Goal: Transaction & Acquisition: Purchase product/service

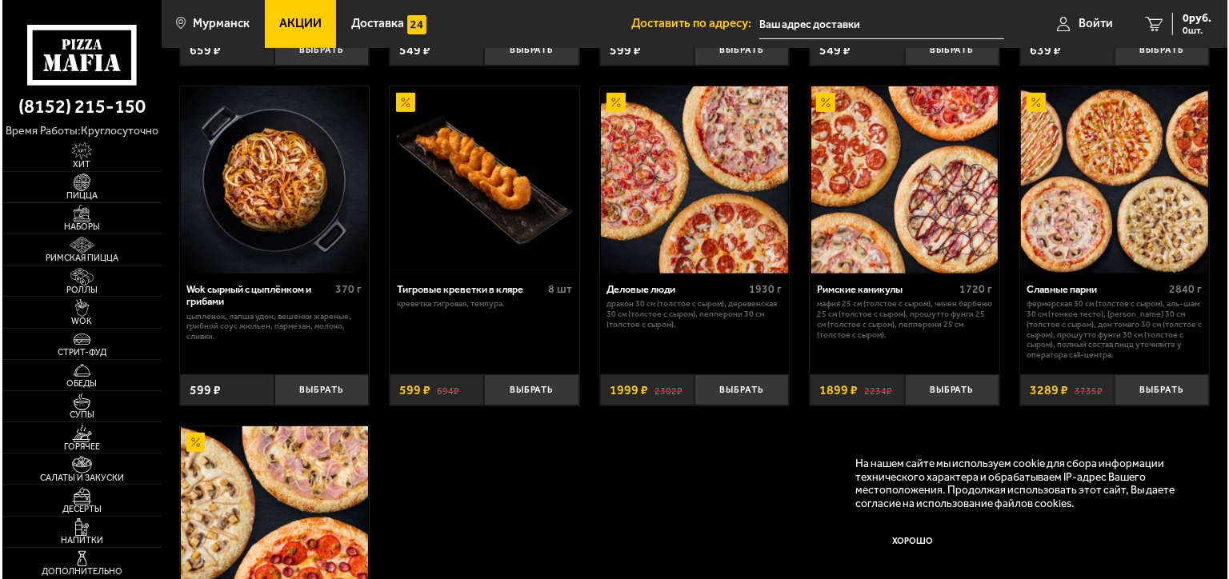
scroll to position [720, 0]
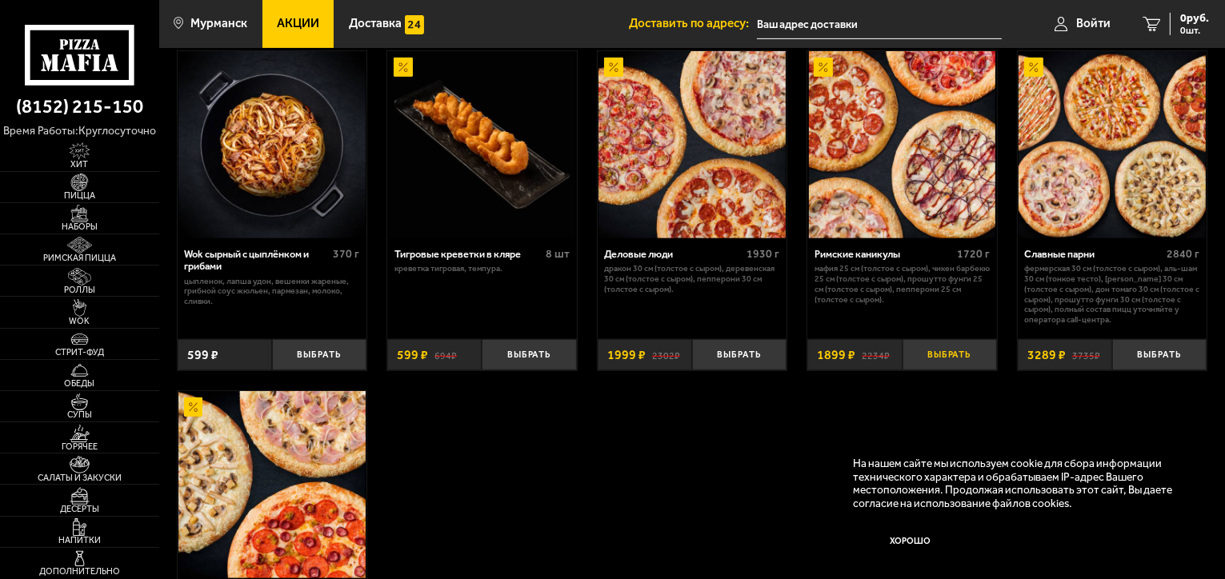
click at [957, 359] on button "Выбрать" at bounding box center [949, 354] width 94 height 31
click at [910, 22] on input "text" at bounding box center [860, 25] width 245 height 30
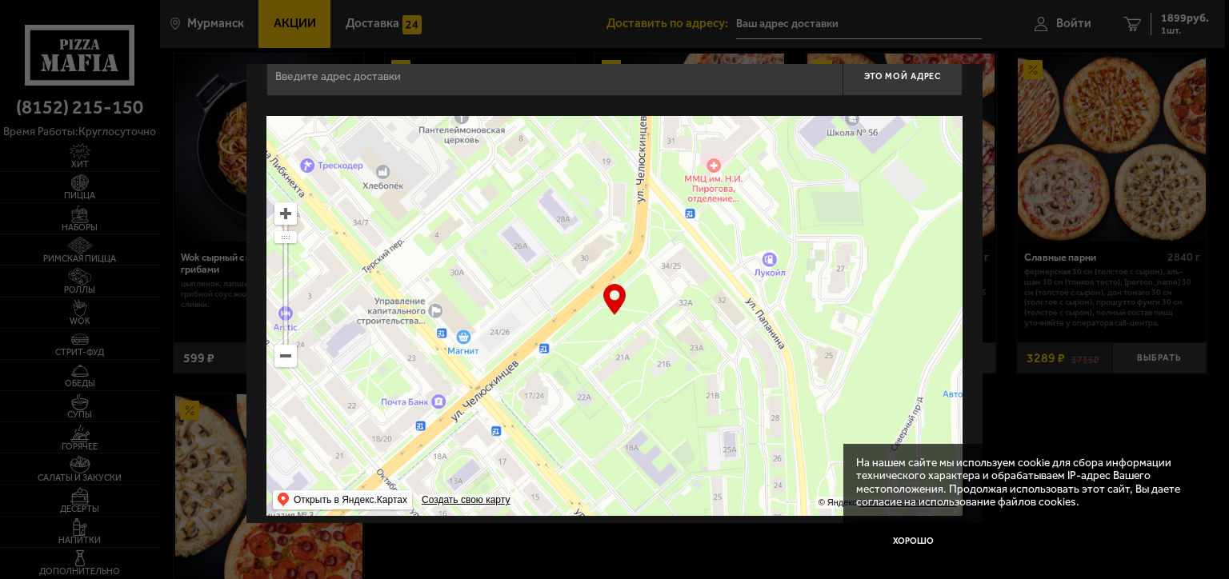
scroll to position [40, 0]
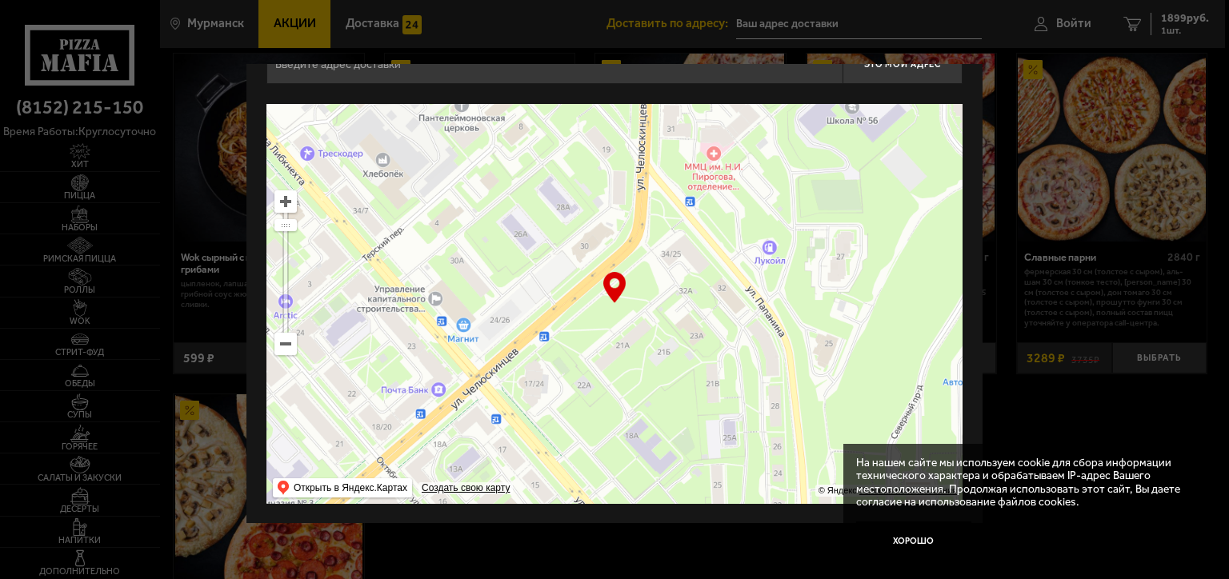
click at [288, 348] on ymaps at bounding box center [285, 344] width 21 height 21
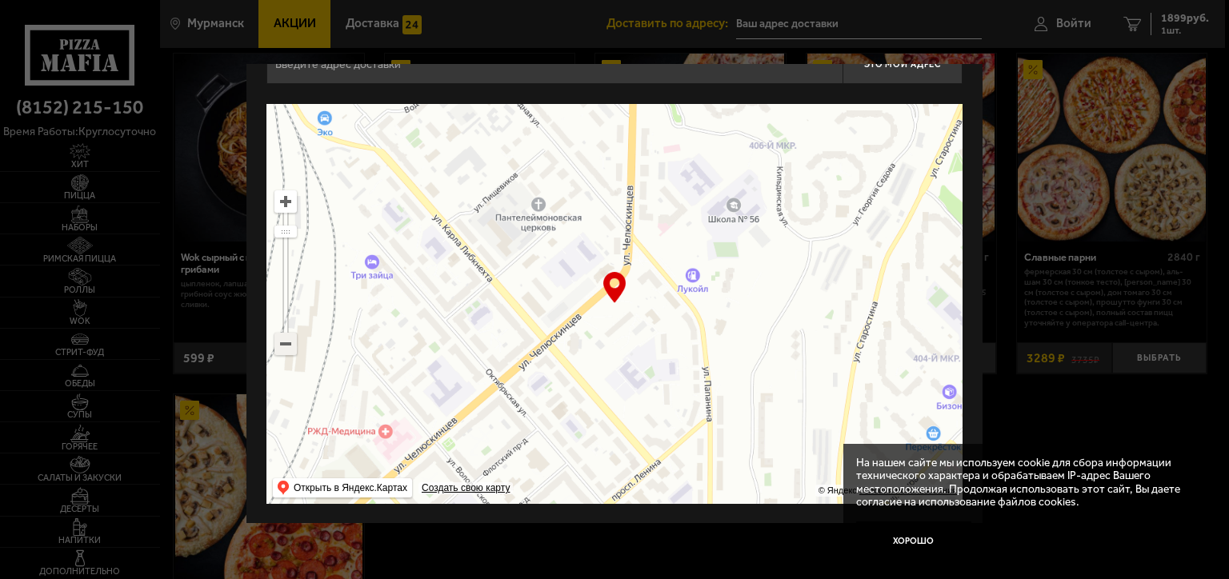
click at [288, 348] on ymaps at bounding box center [285, 344] width 21 height 21
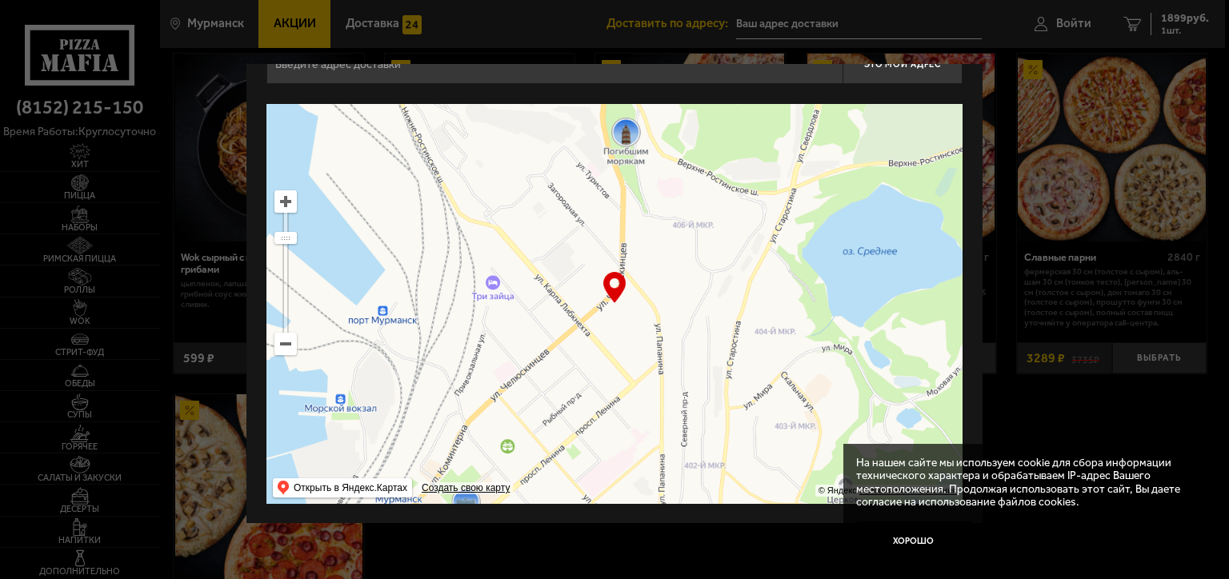
click at [288, 348] on ymaps at bounding box center [285, 344] width 21 height 21
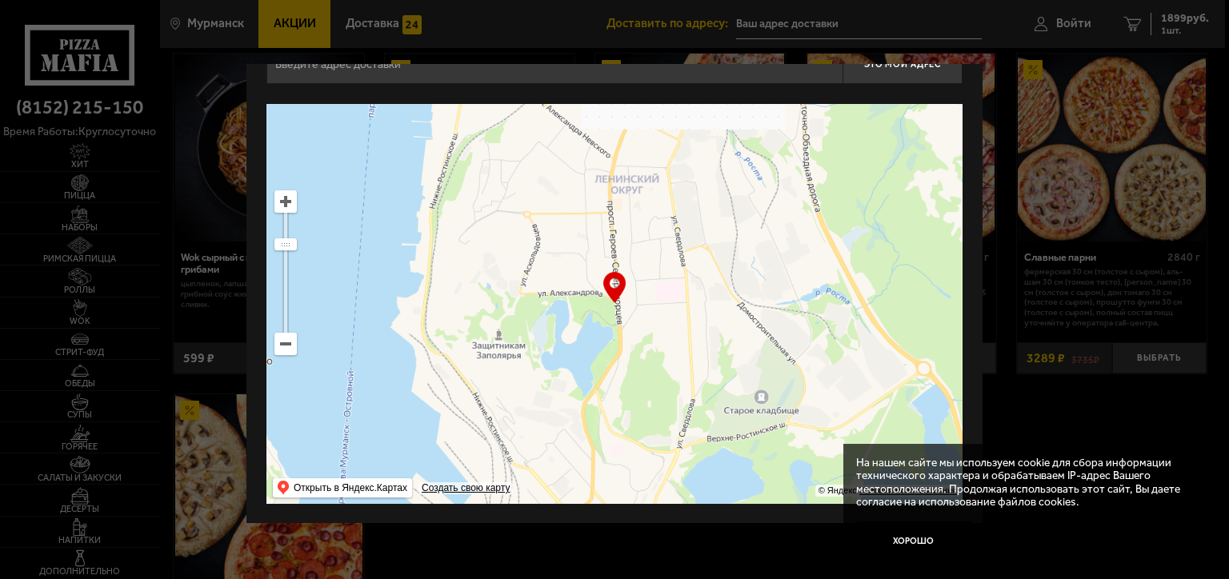
drag, startPoint x: 754, startPoint y: 178, endPoint x: 728, endPoint y: 381, distance: 204.8
click at [728, 381] on ymaps at bounding box center [614, 304] width 696 height 400
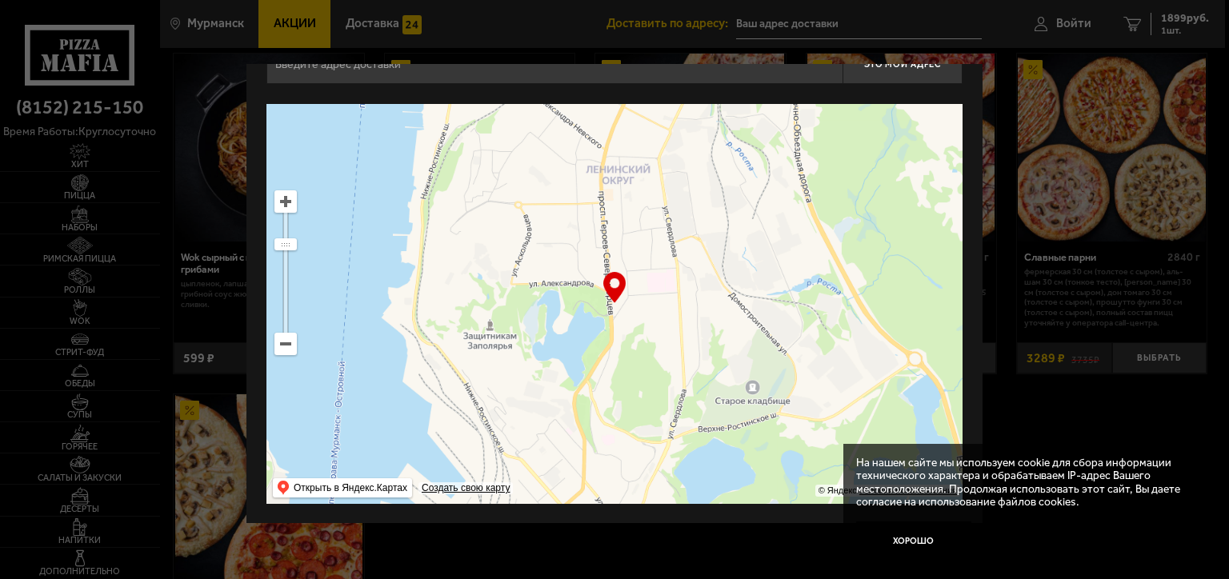
drag, startPoint x: 728, startPoint y: 381, endPoint x: 719, endPoint y: 367, distance: 16.2
click at [719, 367] on ymaps at bounding box center [614, 304] width 696 height 400
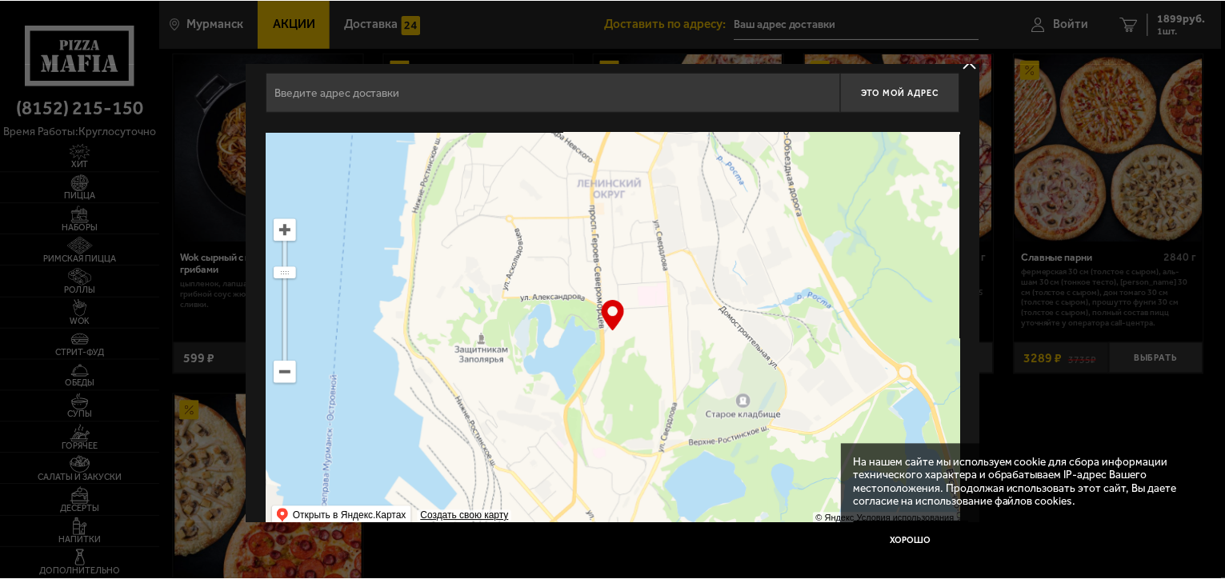
scroll to position [0, 0]
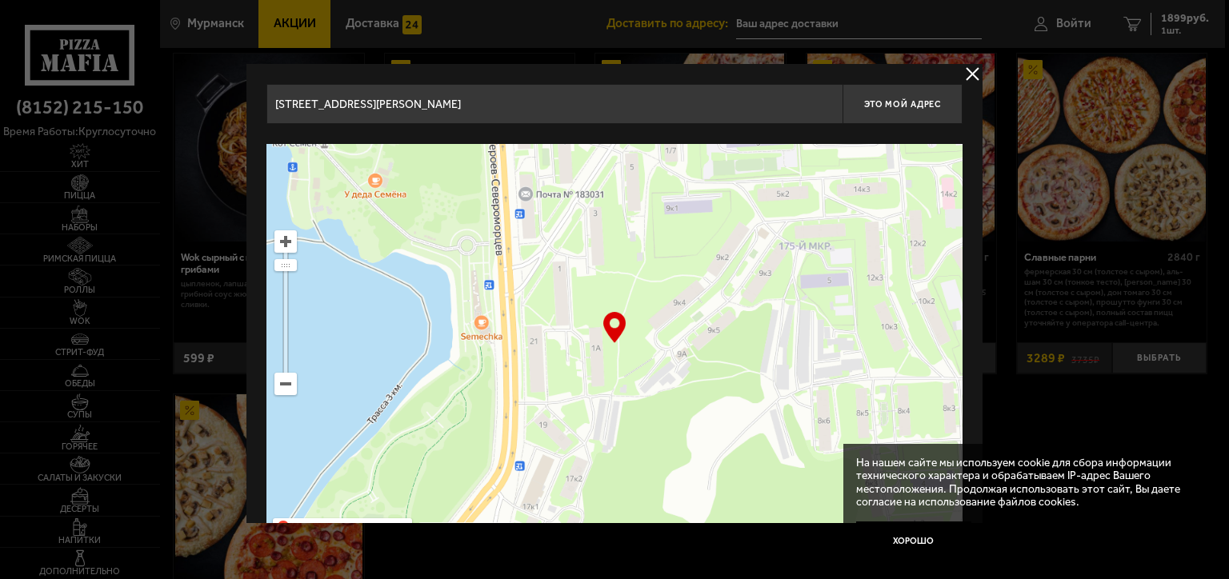
drag, startPoint x: 683, startPoint y: 414, endPoint x: 500, endPoint y: 467, distance: 190.6
click at [500, 467] on ymaps at bounding box center [614, 344] width 696 height 400
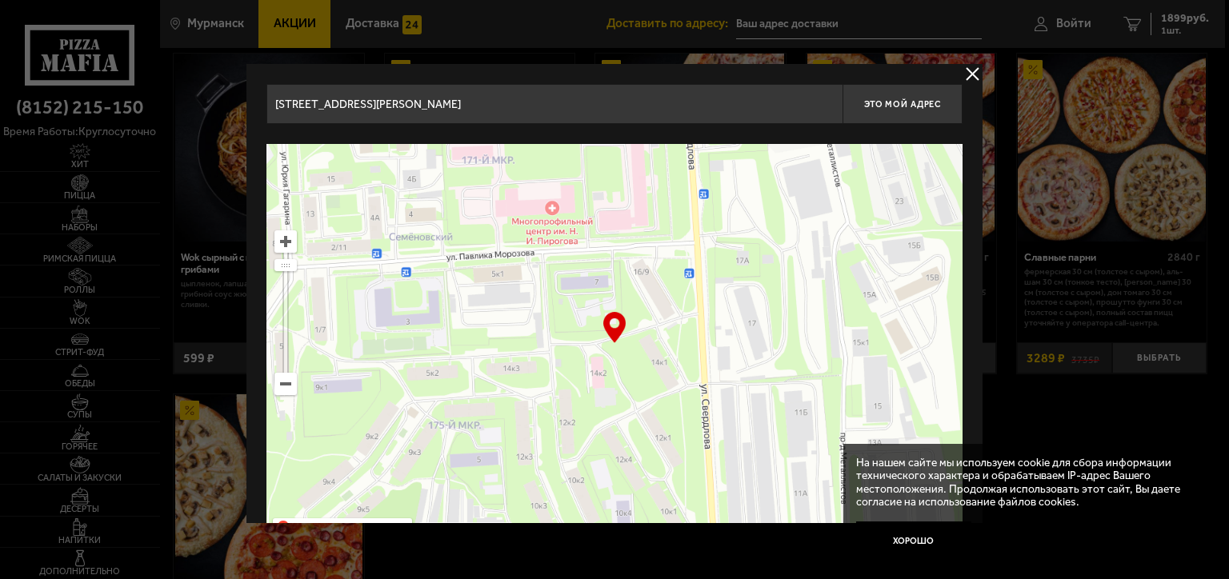
drag, startPoint x: 766, startPoint y: 294, endPoint x: 586, endPoint y: 174, distance: 215.6
click at [586, 178] on ymaps at bounding box center [614, 344] width 696 height 400
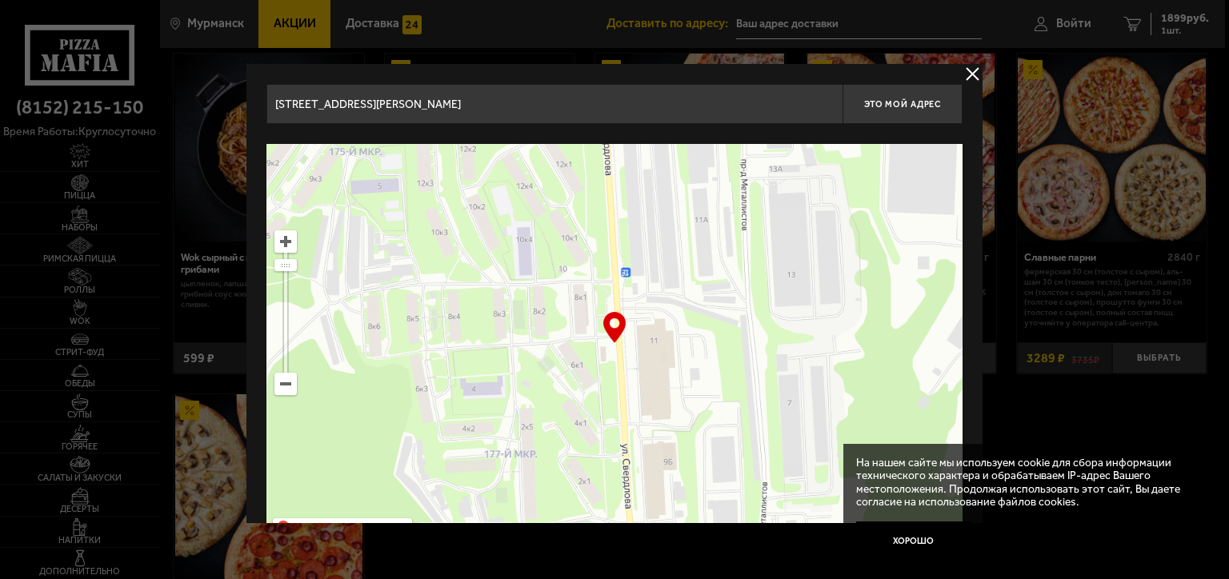
drag, startPoint x: 765, startPoint y: 398, endPoint x: 728, endPoint y: 280, distance: 123.2
click at [728, 281] on ymaps at bounding box center [614, 344] width 696 height 400
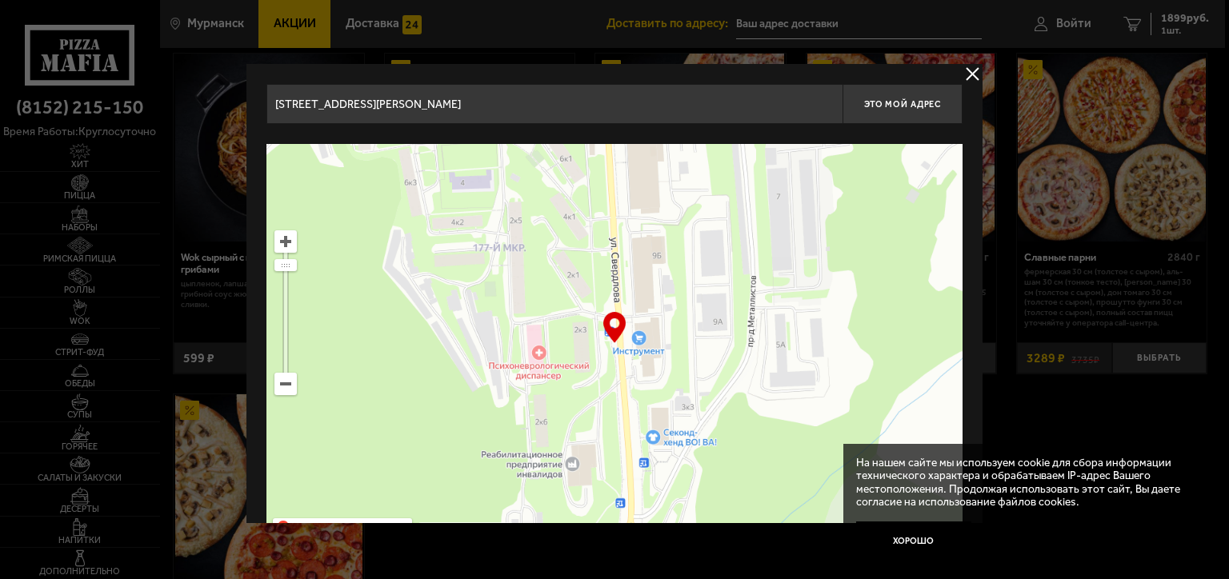
drag, startPoint x: 722, startPoint y: 438, endPoint x: 723, endPoint y: 368, distance: 70.4
click at [723, 368] on ymaps at bounding box center [614, 344] width 696 height 400
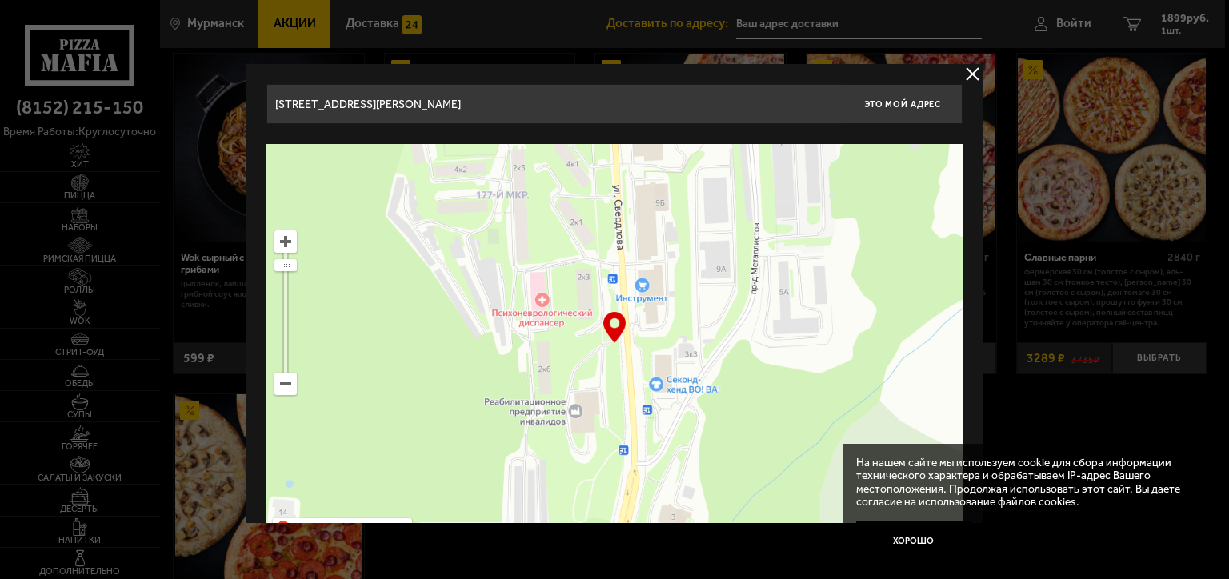
drag, startPoint x: 704, startPoint y: 469, endPoint x: 702, endPoint y: 396, distance: 72.8
click at [707, 413] on ymaps at bounding box center [614, 344] width 696 height 400
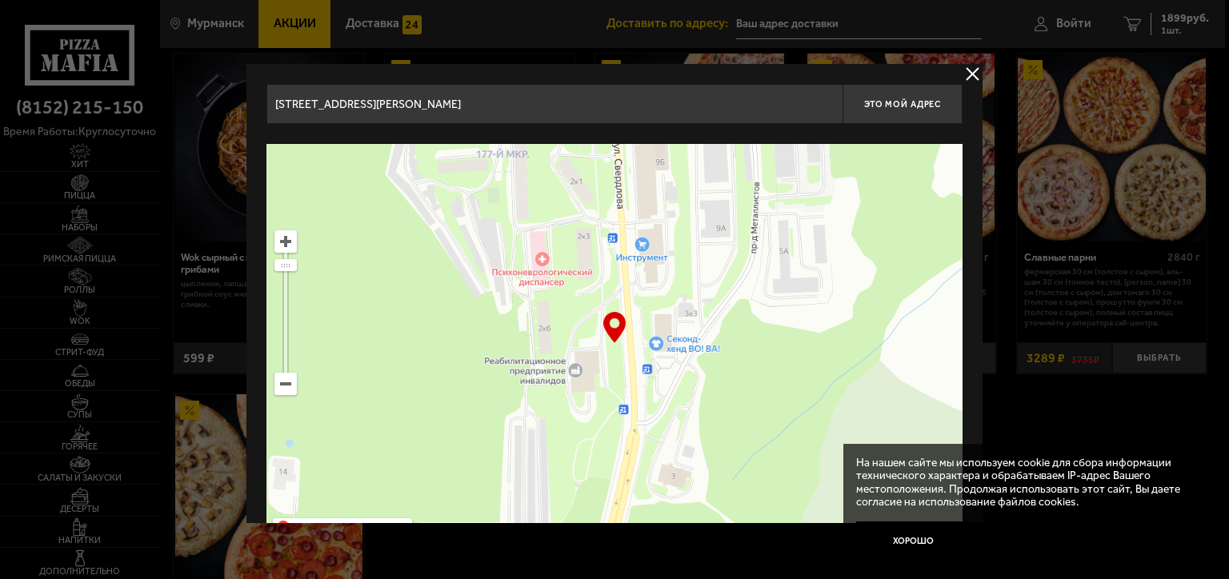
click at [662, 335] on ymaps at bounding box center [614, 344] width 696 height 400
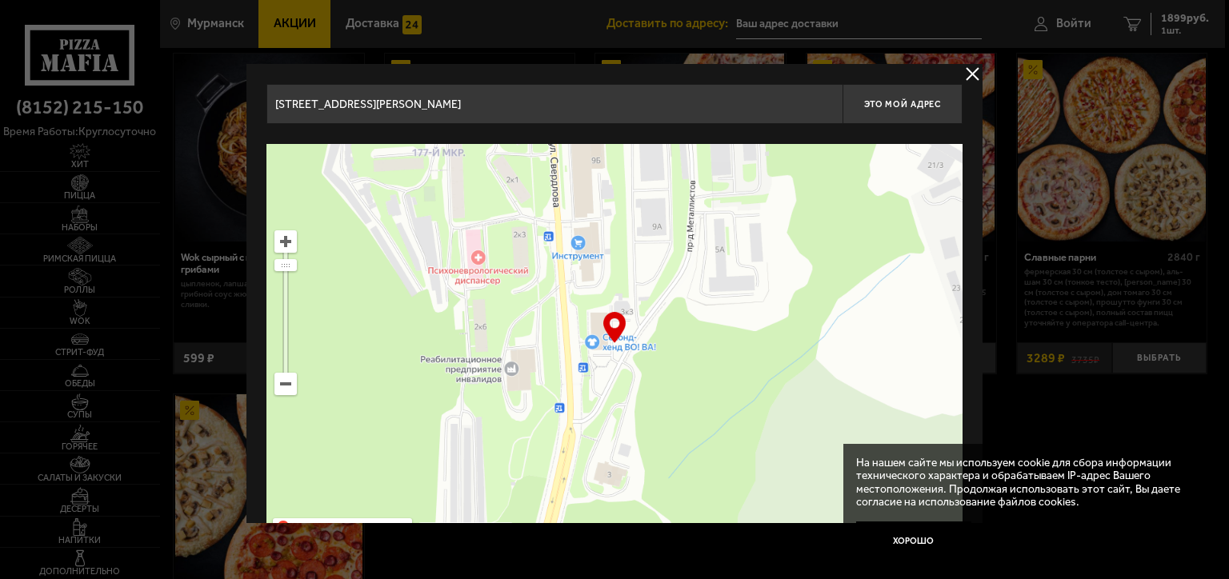
type input "[STREET_ADDRESS][PERSON_NAME]"
drag, startPoint x: 710, startPoint y: 346, endPoint x: 650, endPoint y: 342, distance: 60.1
click at [650, 342] on ymaps at bounding box center [614, 344] width 696 height 400
click at [917, 543] on button "Хорошо" at bounding box center [913, 541] width 115 height 38
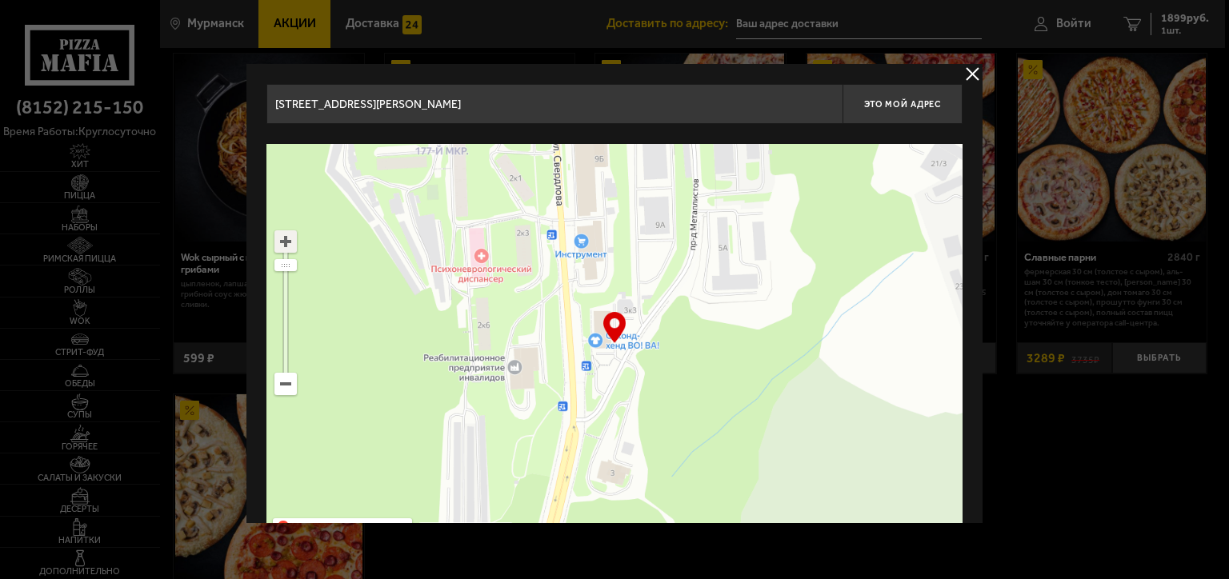
click at [285, 244] on ymaps at bounding box center [285, 241] width 21 height 21
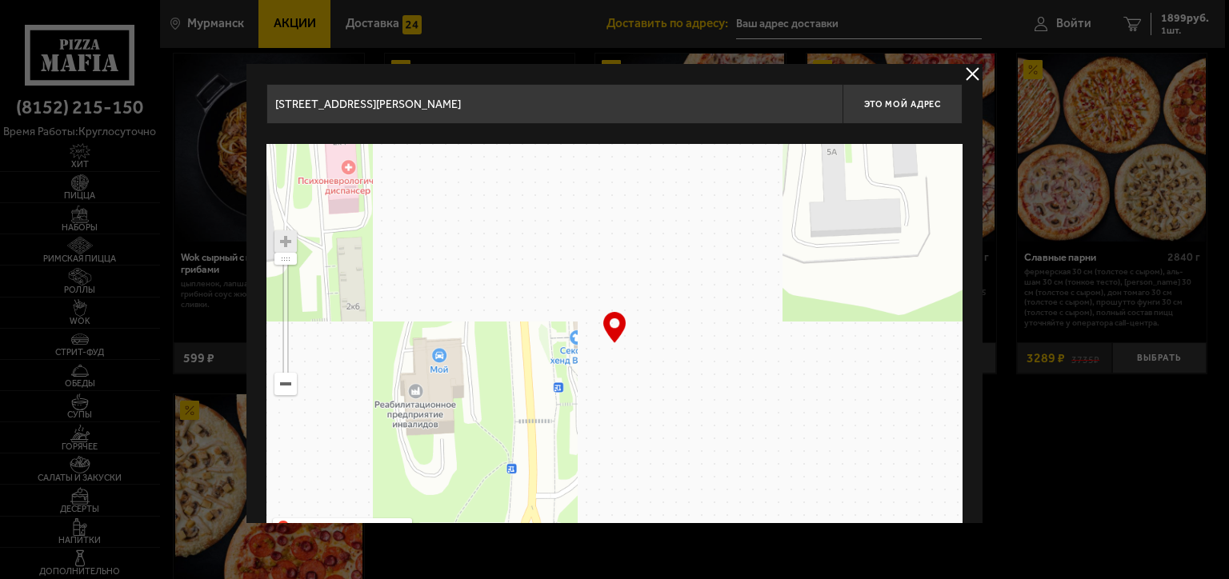
click at [601, 333] on div "… © Яндекс Условия использования Открыть в Яндекс.Картах Создать свою карту" at bounding box center [614, 344] width 696 height 400
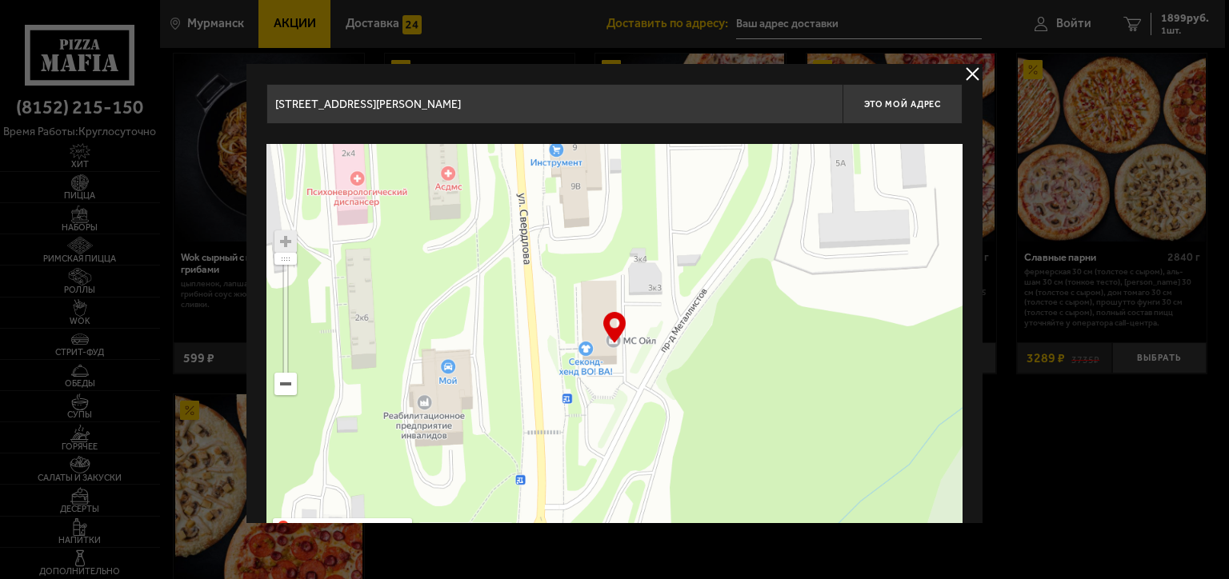
drag, startPoint x: 637, startPoint y: 336, endPoint x: 645, endPoint y: 347, distance: 13.8
click at [645, 347] on ymaps at bounding box center [614, 344] width 696 height 400
click at [885, 106] on span "Это мой адрес" at bounding box center [902, 104] width 77 height 10
type input "[STREET_ADDRESS][PERSON_NAME]"
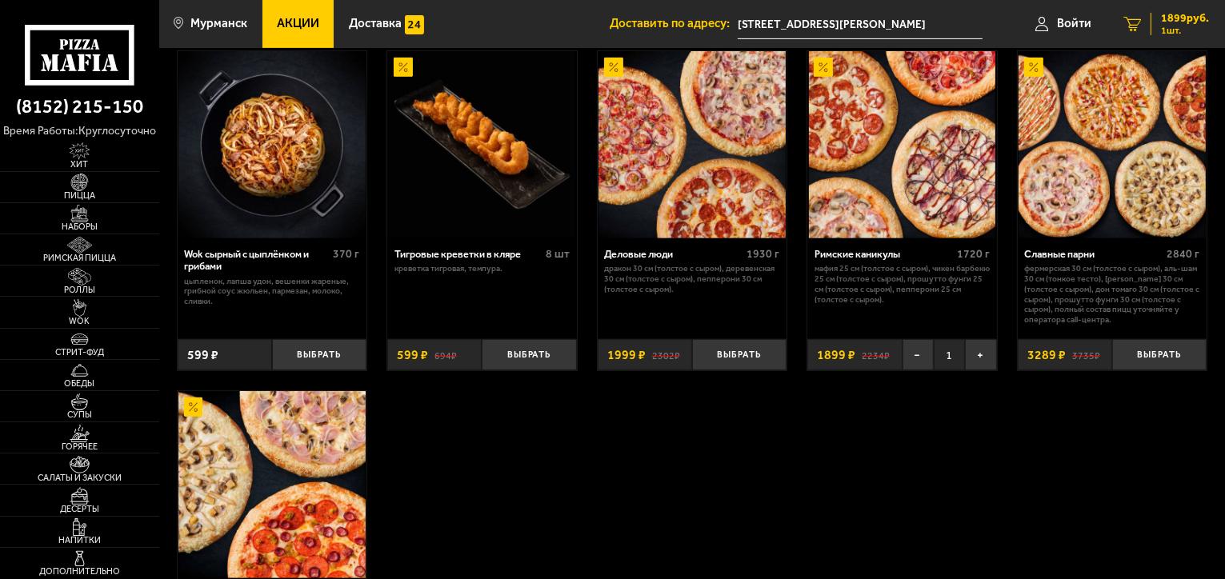
click at [1185, 28] on span "1 шт." at bounding box center [1185, 31] width 48 height 10
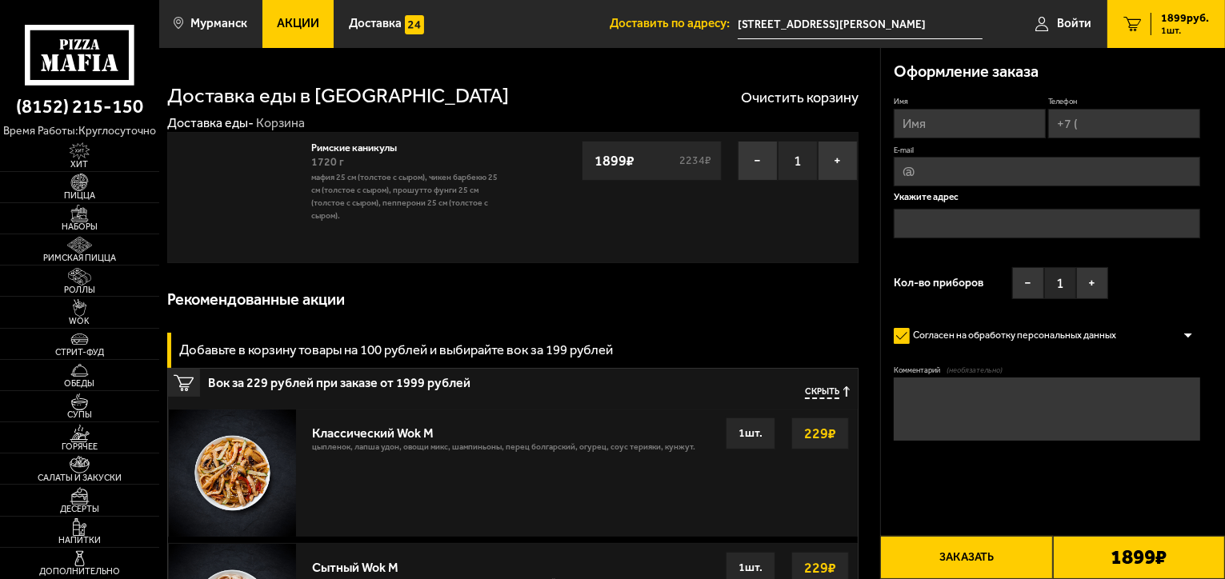
type input "[STREET_ADDRESS][PERSON_NAME]"
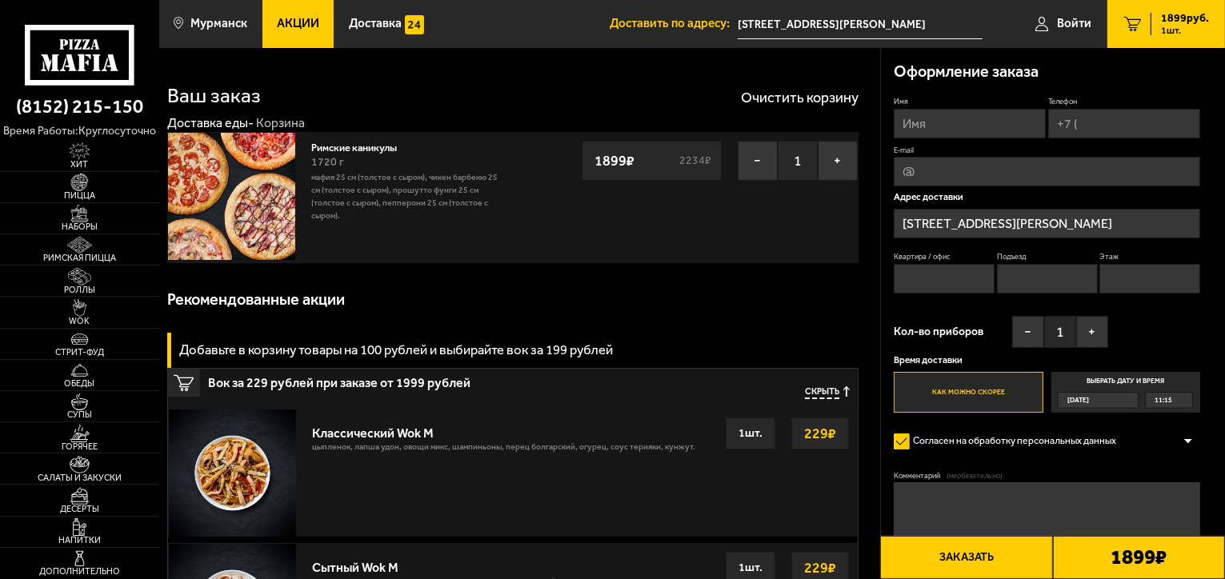
click at [977, 131] on input "Имя" at bounding box center [969, 124] width 152 height 30
type input "[PERSON_NAME]"
type input "[PHONE_NUMBER]"
type input "[EMAIL_ADDRESS][DOMAIN_NAME]"
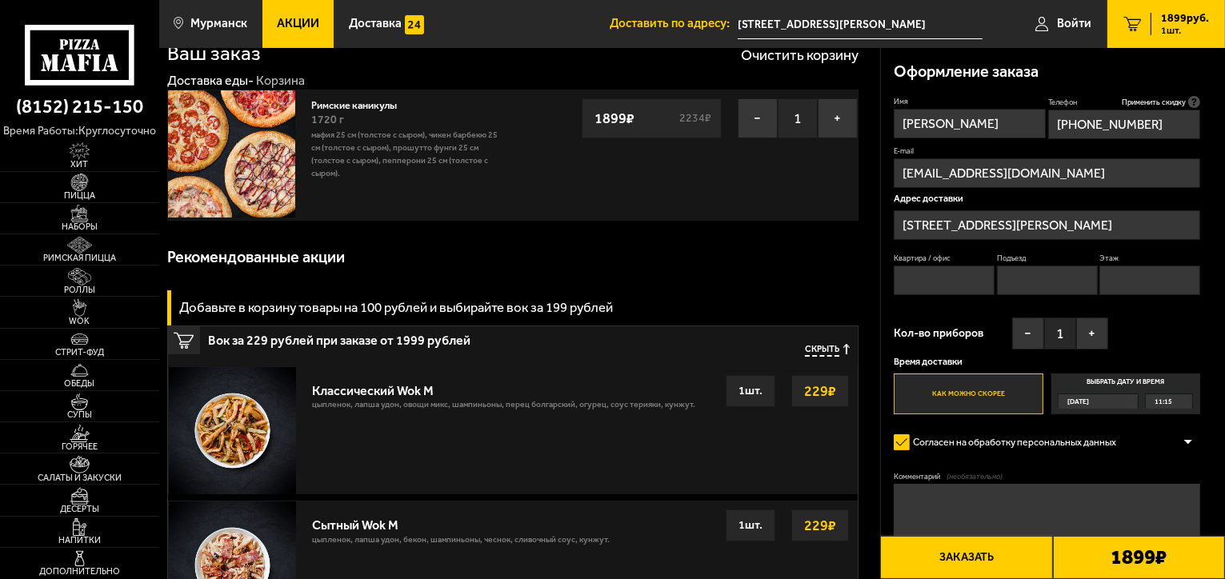
scroll to position [80, 0]
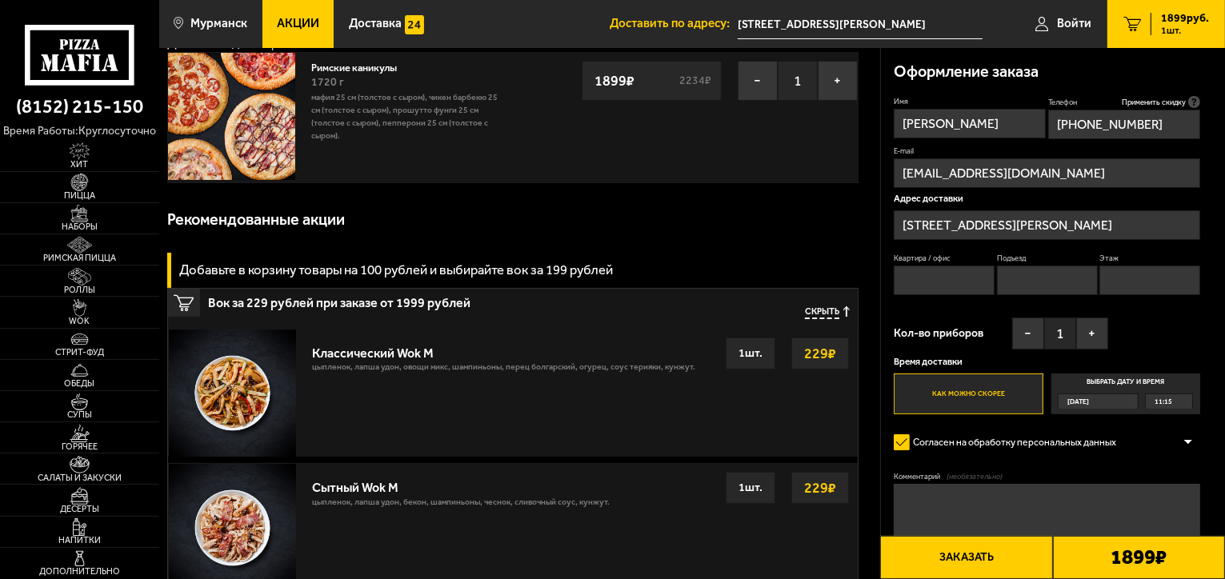
click at [993, 514] on textarea "Комментарий (необязательно)" at bounding box center [1046, 516] width 306 height 64
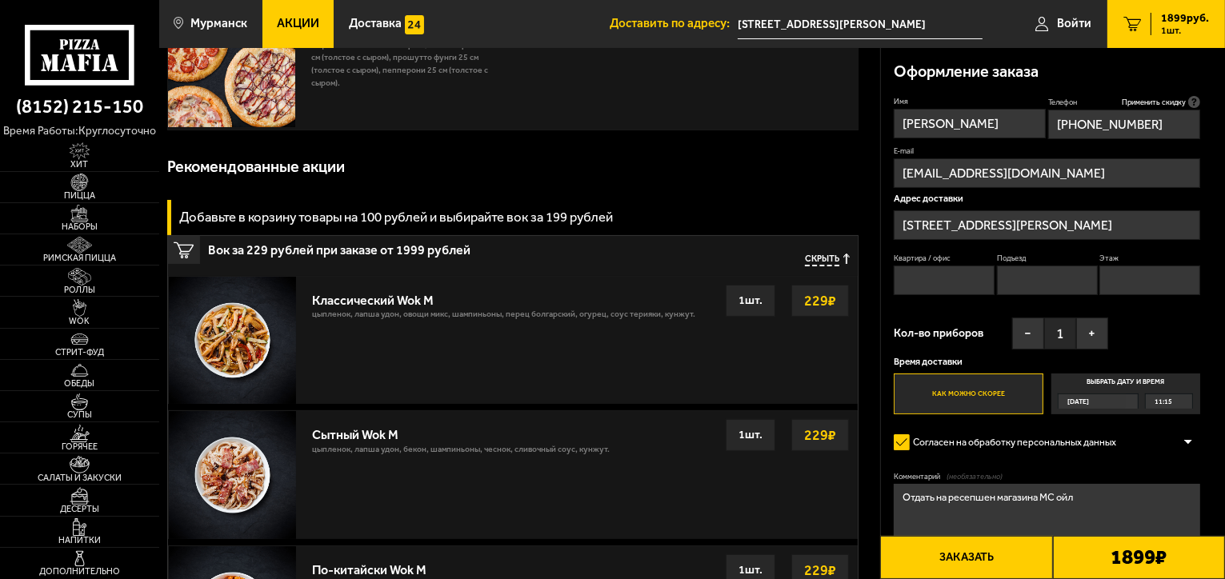
scroll to position [160, 0]
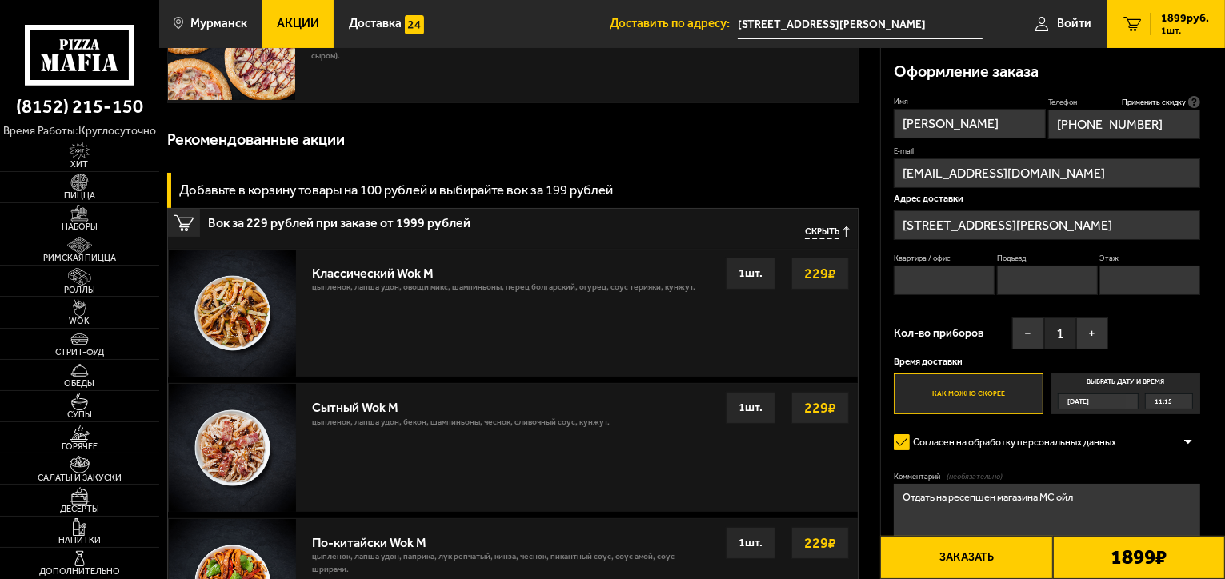
click at [1117, 508] on textarea "Отдать на ресепшен магазина МС ойл" at bounding box center [1046, 516] width 306 height 64
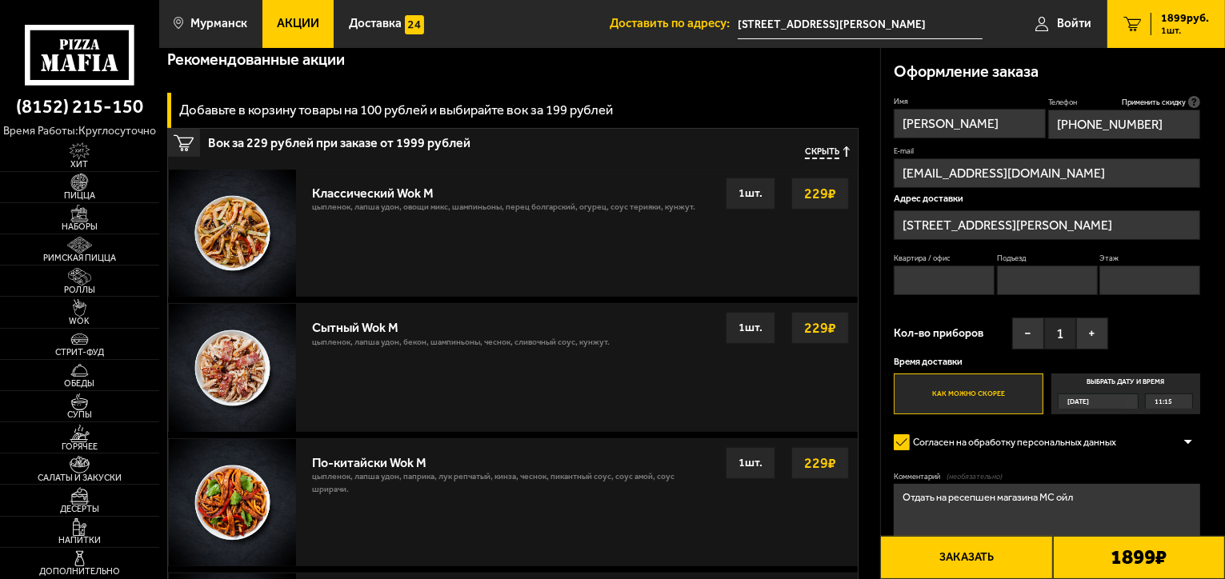
type textarea "Отдать на ресепшен магазина МС ойл"
click at [1171, 402] on div "11:15" at bounding box center [1168, 401] width 46 height 14
click at [0, 0] on input "Выбрать дату и время [DATE] 11:15" at bounding box center [0, 0] width 0 height 0
click at [1184, 402] on div "11:15" at bounding box center [1168, 401] width 46 height 14
click at [1174, 428] on li "11:30" at bounding box center [1168, 433] width 45 height 16
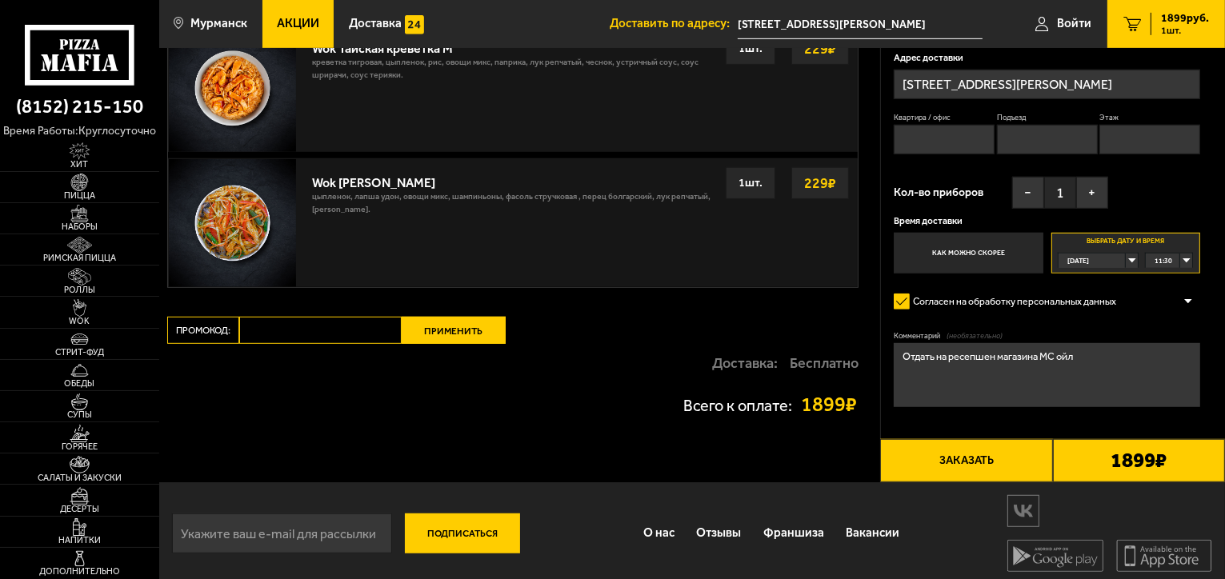
scroll to position [931, 0]
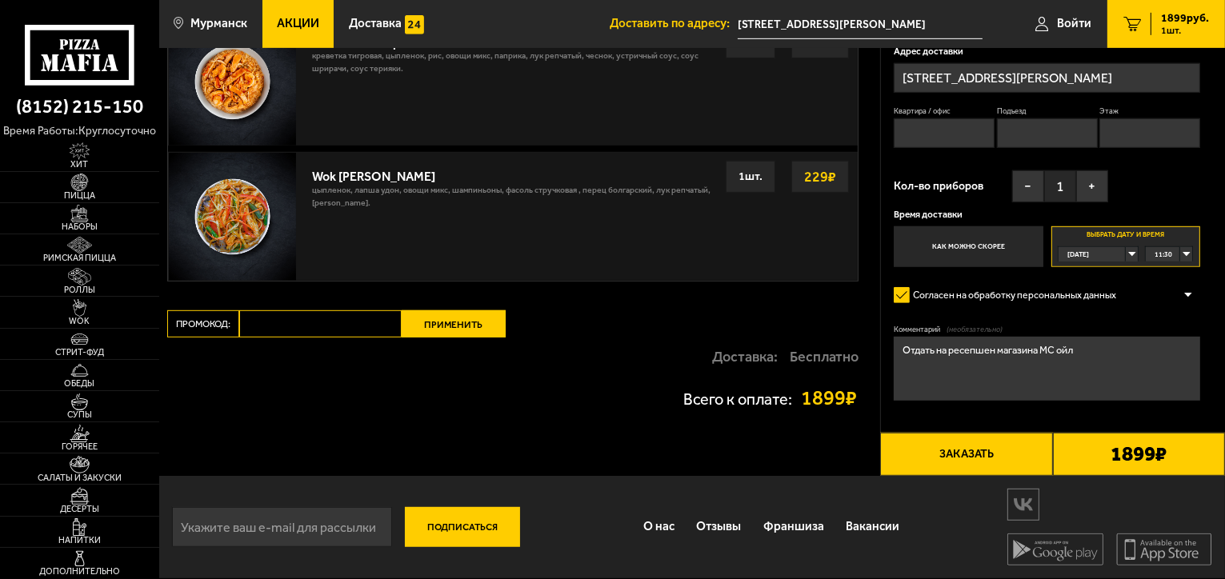
click at [979, 452] on button "Заказать" at bounding box center [966, 454] width 172 height 43
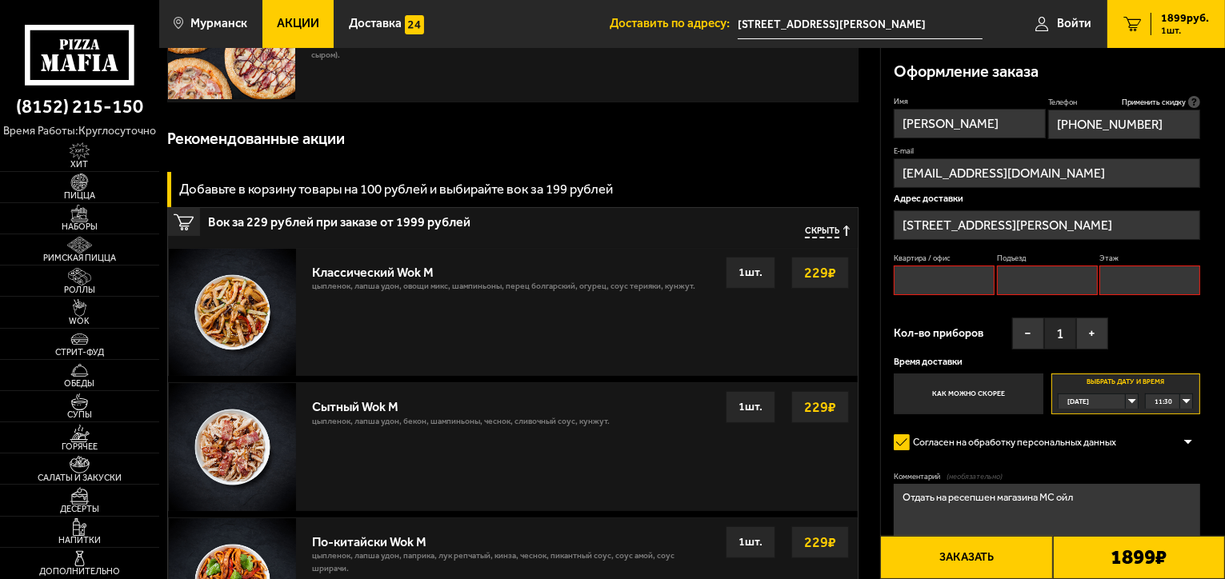
scroll to position [135, 0]
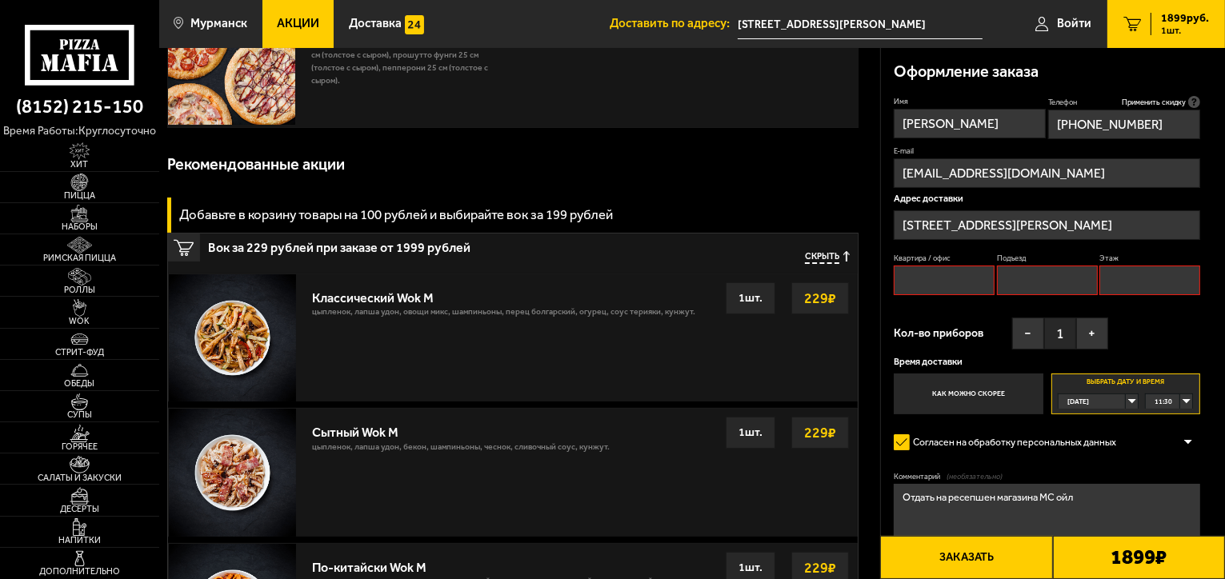
click at [957, 282] on input "Квартира / офис" at bounding box center [943, 281] width 101 height 30
click at [1187, 443] on div at bounding box center [1188, 443] width 24 height 12
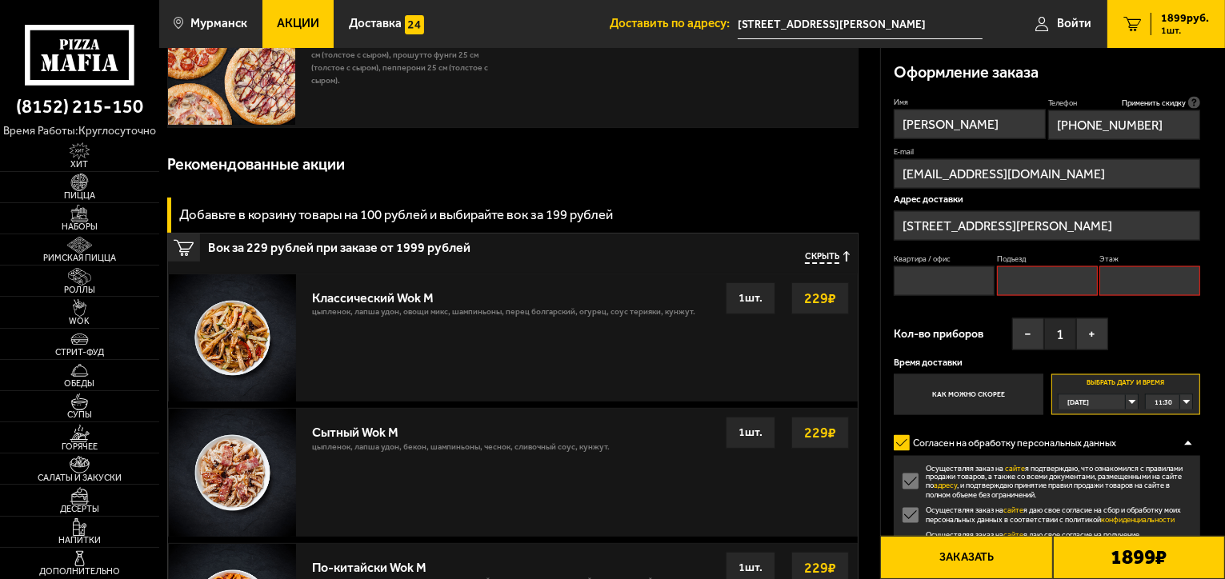
click at [1187, 443] on div at bounding box center [1188, 443] width 24 height 12
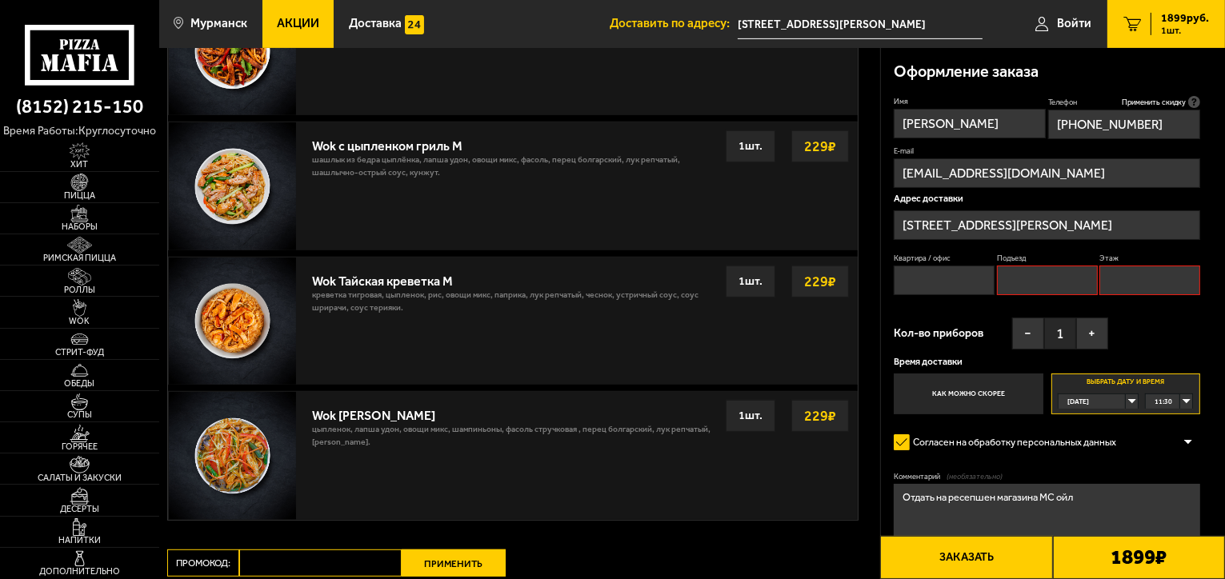
scroll to position [931, 0]
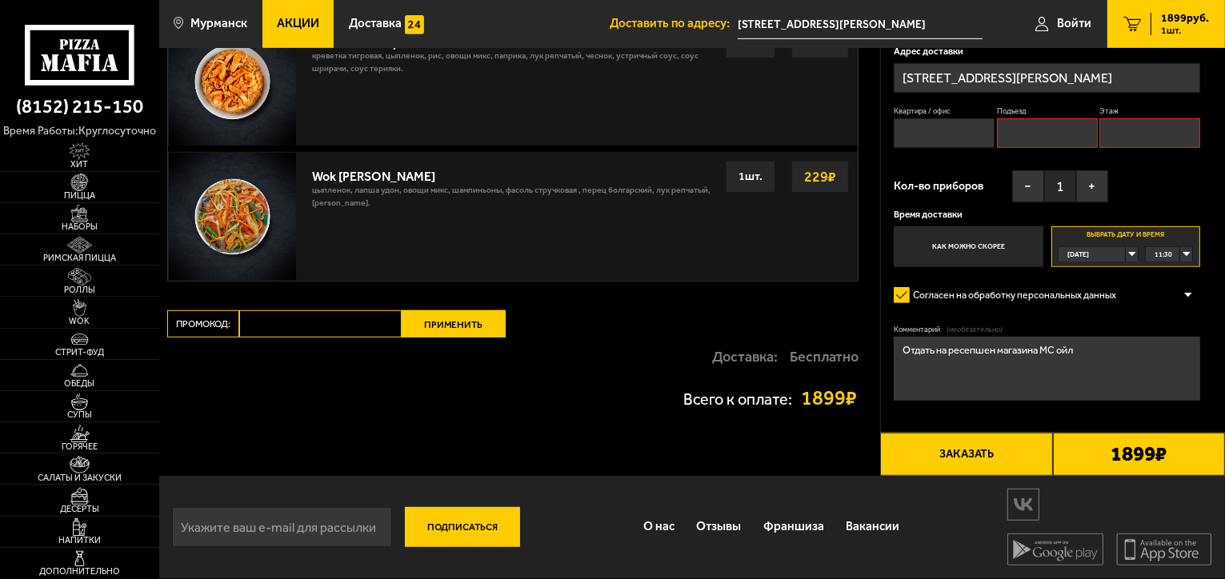
click at [1013, 461] on button "Заказать" at bounding box center [966, 454] width 172 height 43
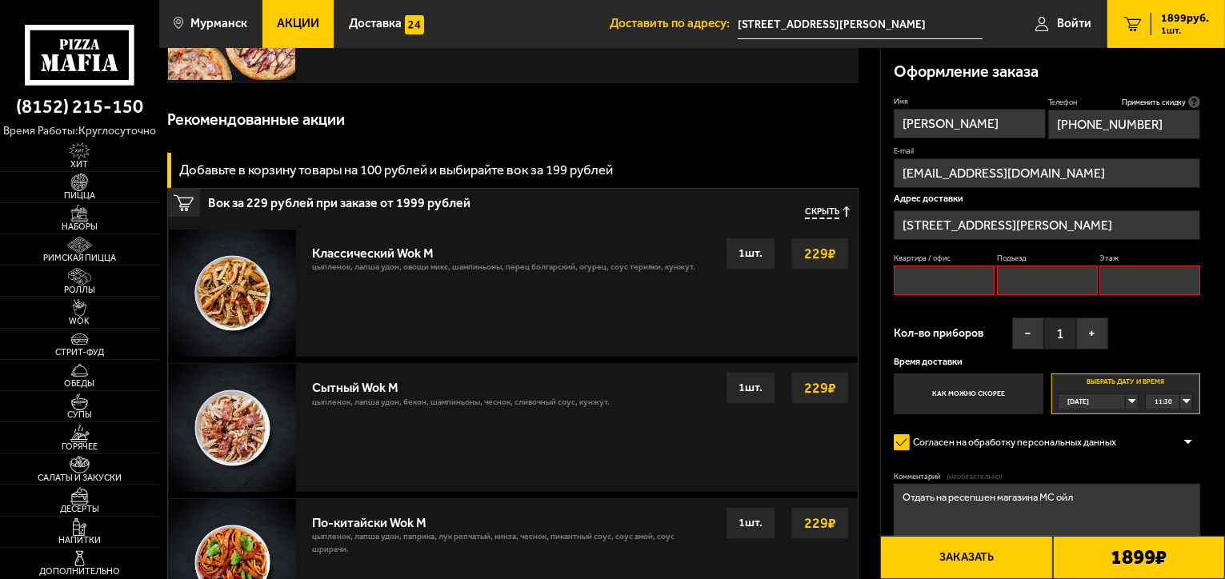
scroll to position [135, 0]
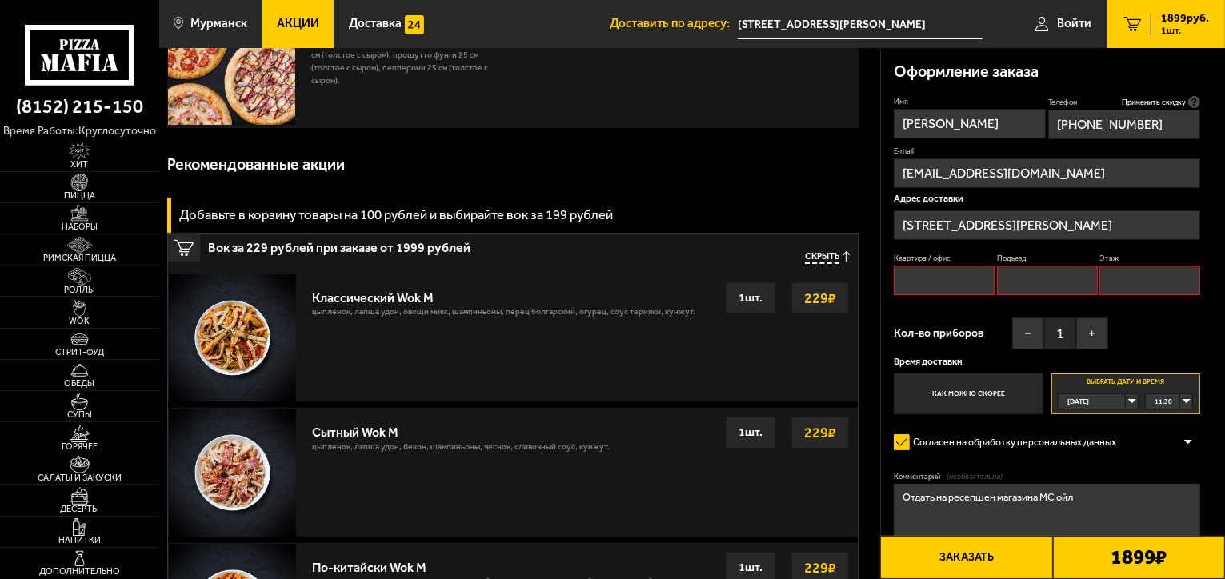
click at [925, 282] on input "Квартира / офис" at bounding box center [943, 281] width 101 height 30
type input "1"
click at [1051, 278] on input "Подъезд" at bounding box center [1047, 281] width 101 height 30
type input "1"
click at [1134, 285] on input "Этаж" at bounding box center [1149, 281] width 101 height 30
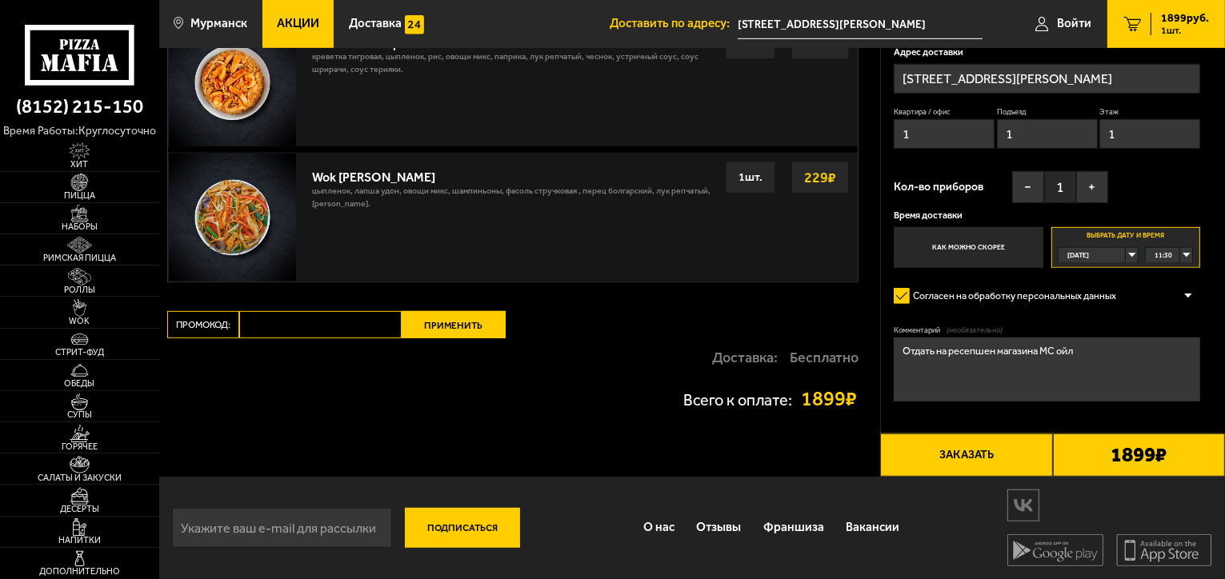
scroll to position [931, 0]
type input "1"
click at [1004, 461] on button "Заказать" at bounding box center [966, 454] width 172 height 43
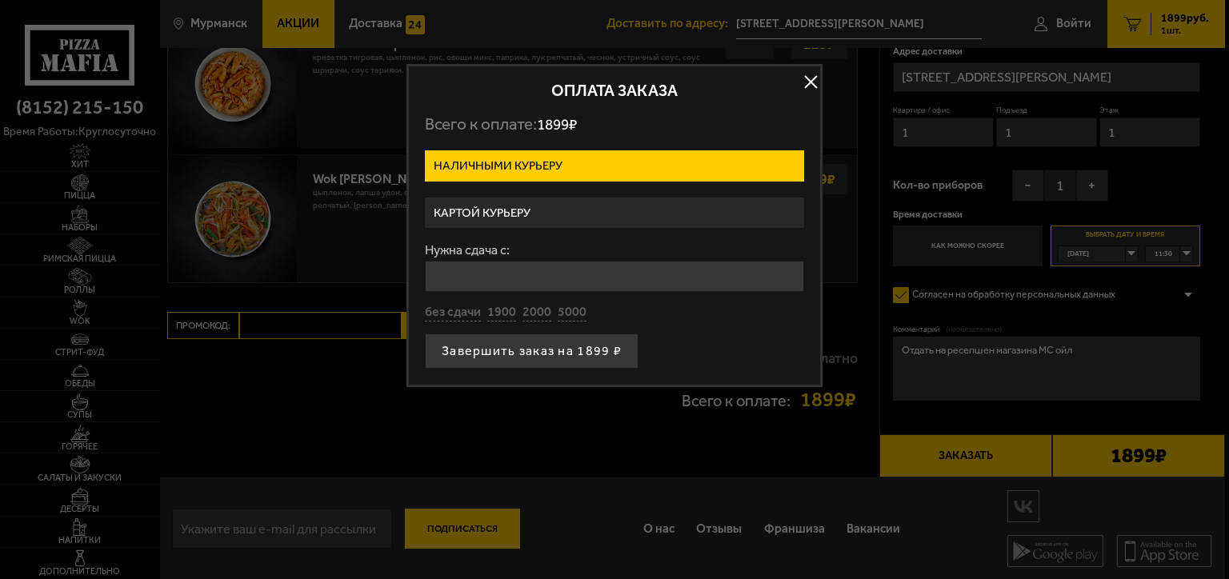
click at [690, 162] on label "Наличными курьеру" at bounding box center [614, 165] width 379 height 31
click at [0, 0] on input "Наличными курьеру" at bounding box center [0, 0] width 0 height 0
click at [593, 209] on label "Картой курьеру" at bounding box center [614, 213] width 379 height 31
click at [0, 0] on input "Картой курьеру" at bounding box center [0, 0] width 0 height 0
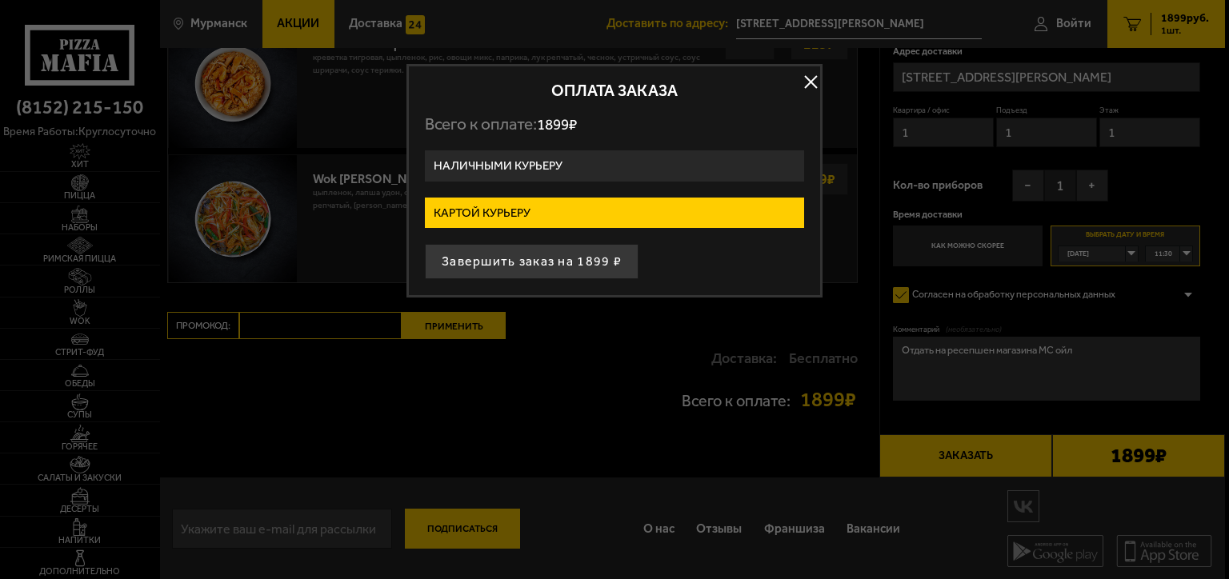
click at [631, 156] on label "Наличными курьеру" at bounding box center [614, 165] width 379 height 31
click at [0, 0] on input "Наличными курьеру" at bounding box center [0, 0] width 0 height 0
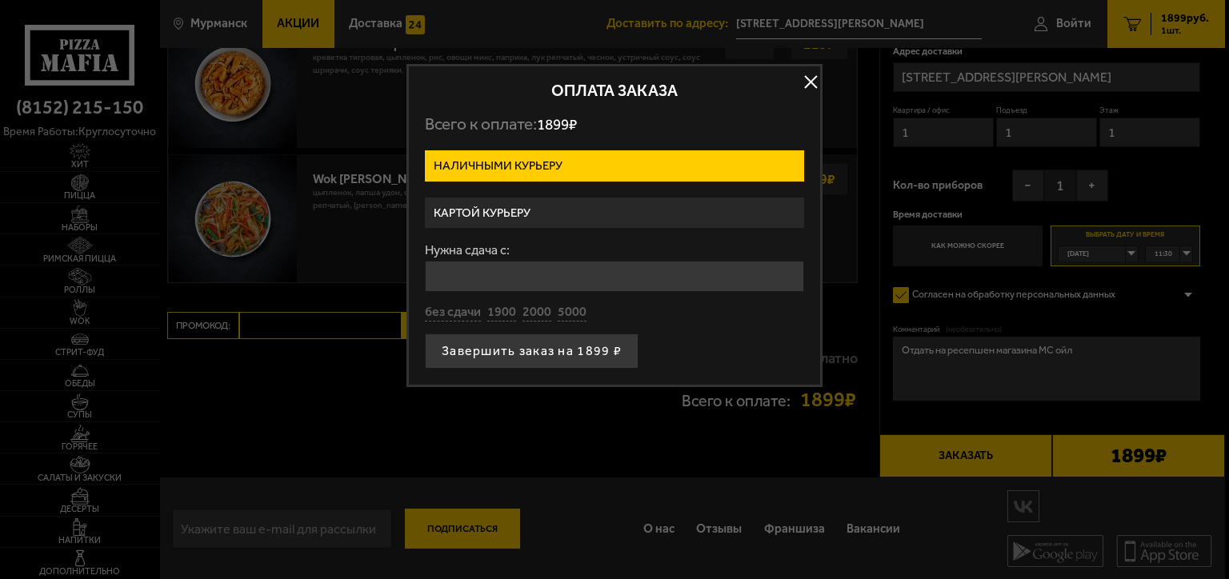
click at [598, 122] on p "Всего к оплате: 1899 ₽" at bounding box center [614, 124] width 379 height 20
drag, startPoint x: 541, startPoint y: 122, endPoint x: 630, endPoint y: 126, distance: 89.7
click at [630, 126] on p "Всего к оплате: 1899 ₽" at bounding box center [614, 124] width 379 height 20
click at [813, 80] on button "button" at bounding box center [810, 82] width 24 height 24
